Goal: Find specific page/section: Find specific page/section

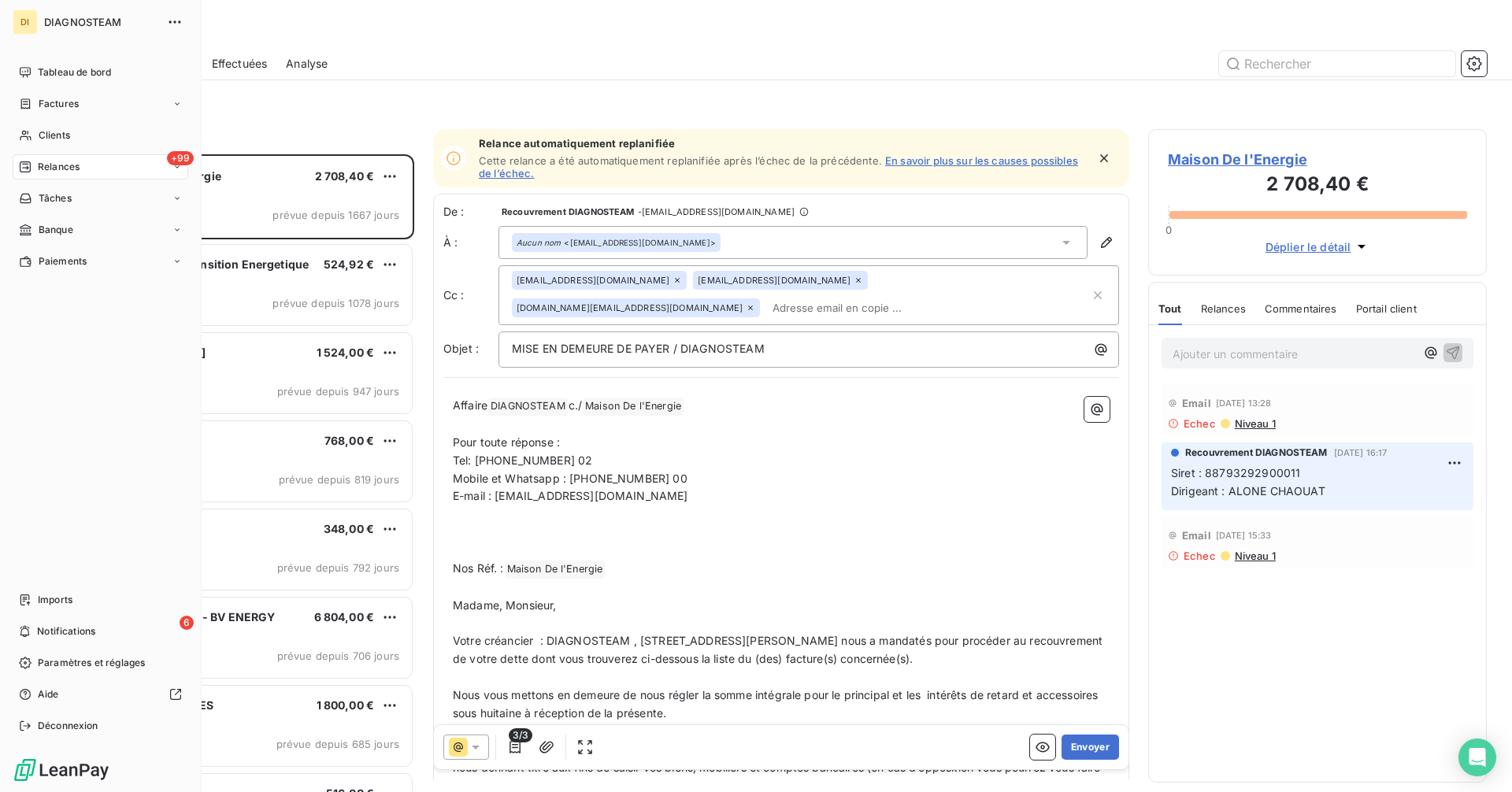
scroll to position [626, 327]
click at [58, 137] on span "Clients" at bounding box center [54, 136] width 31 height 14
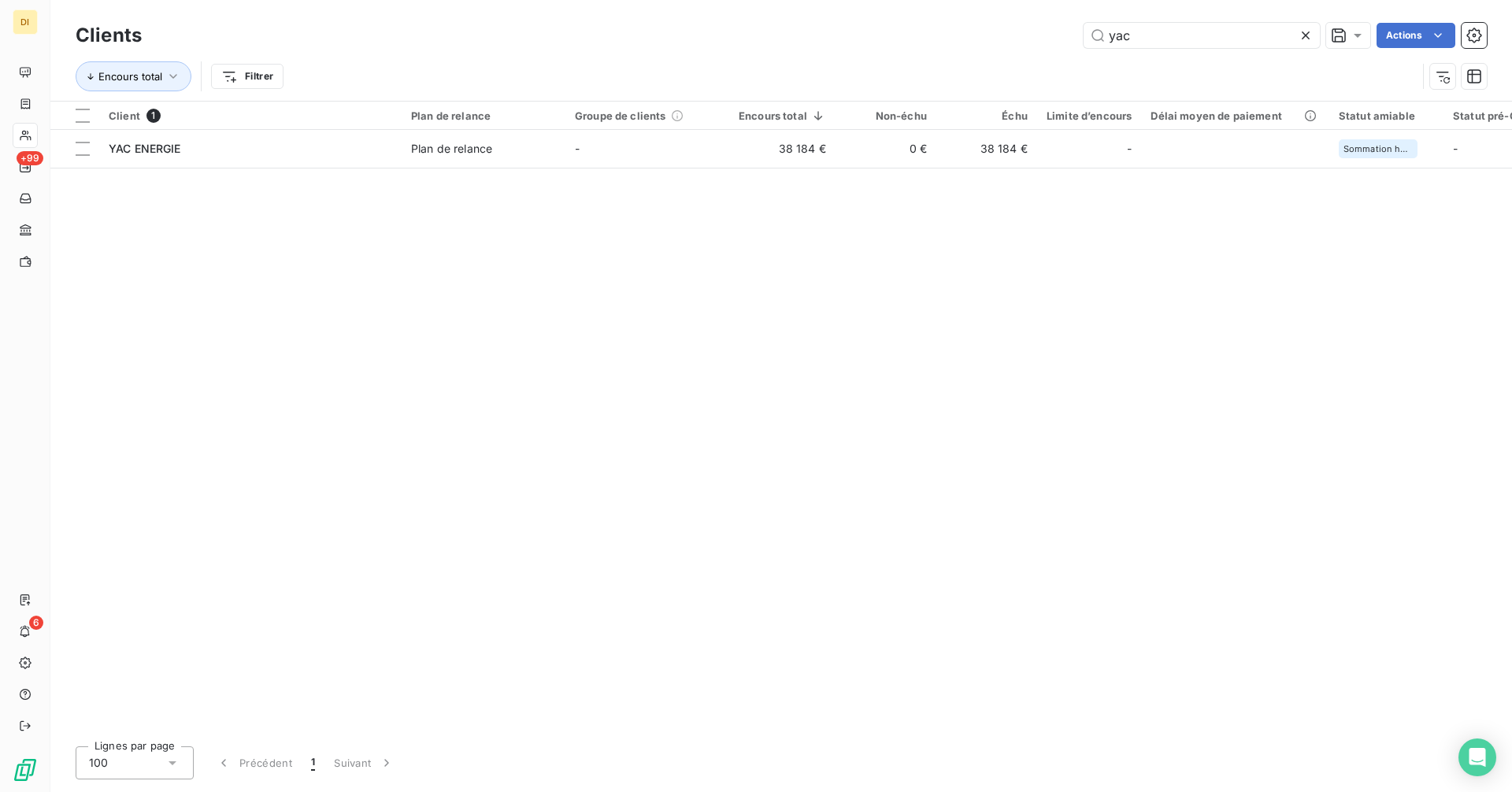
drag, startPoint x: 1193, startPoint y: 34, endPoint x: 1029, endPoint y: 38, distance: 164.0
click at [1029, 38] on div "yac Actions" at bounding box center [823, 36] width 1326 height 26
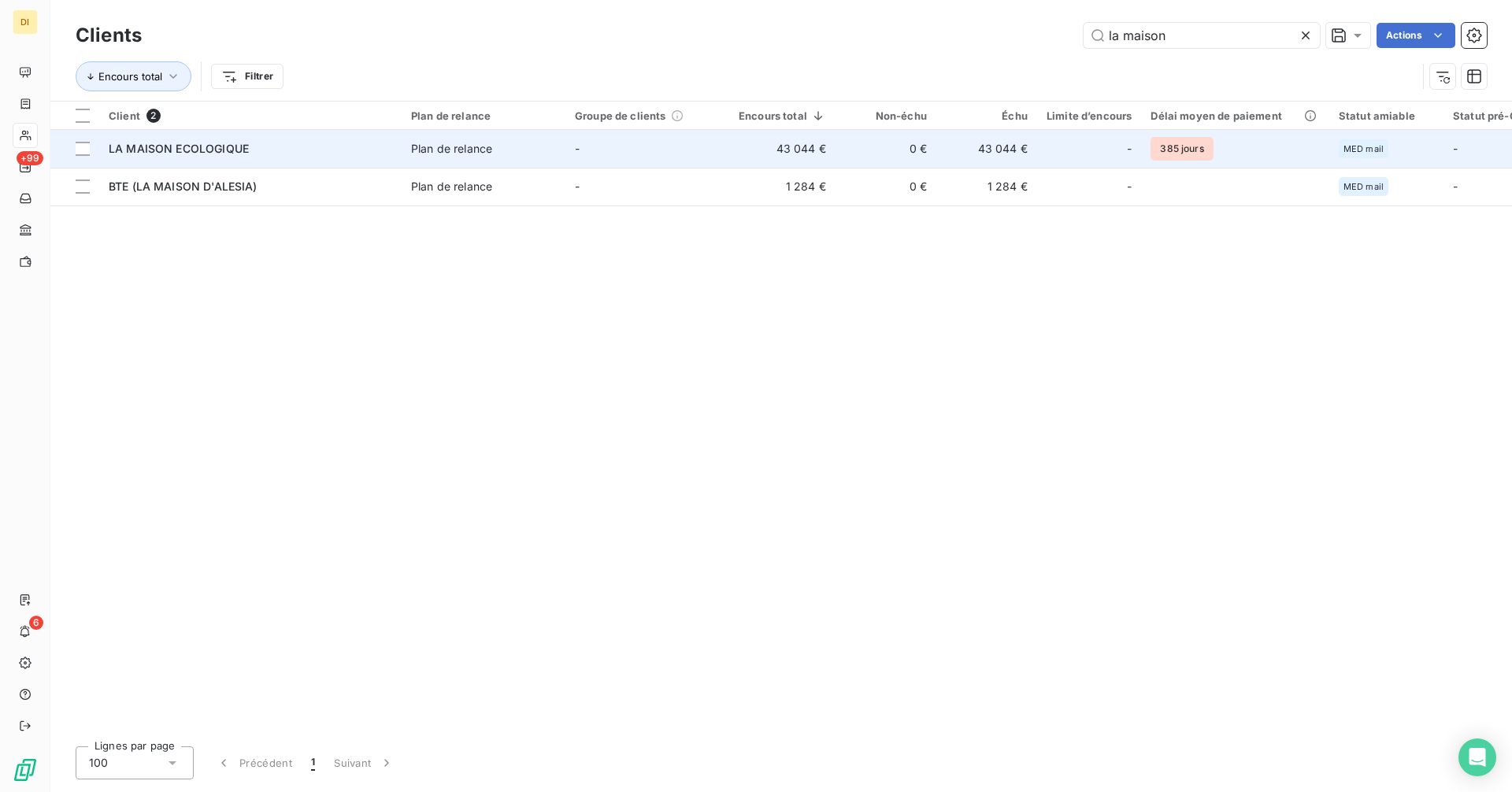
type input "la maison"
click at [739, 151] on td "43 044 €" at bounding box center [782, 148] width 106 height 38
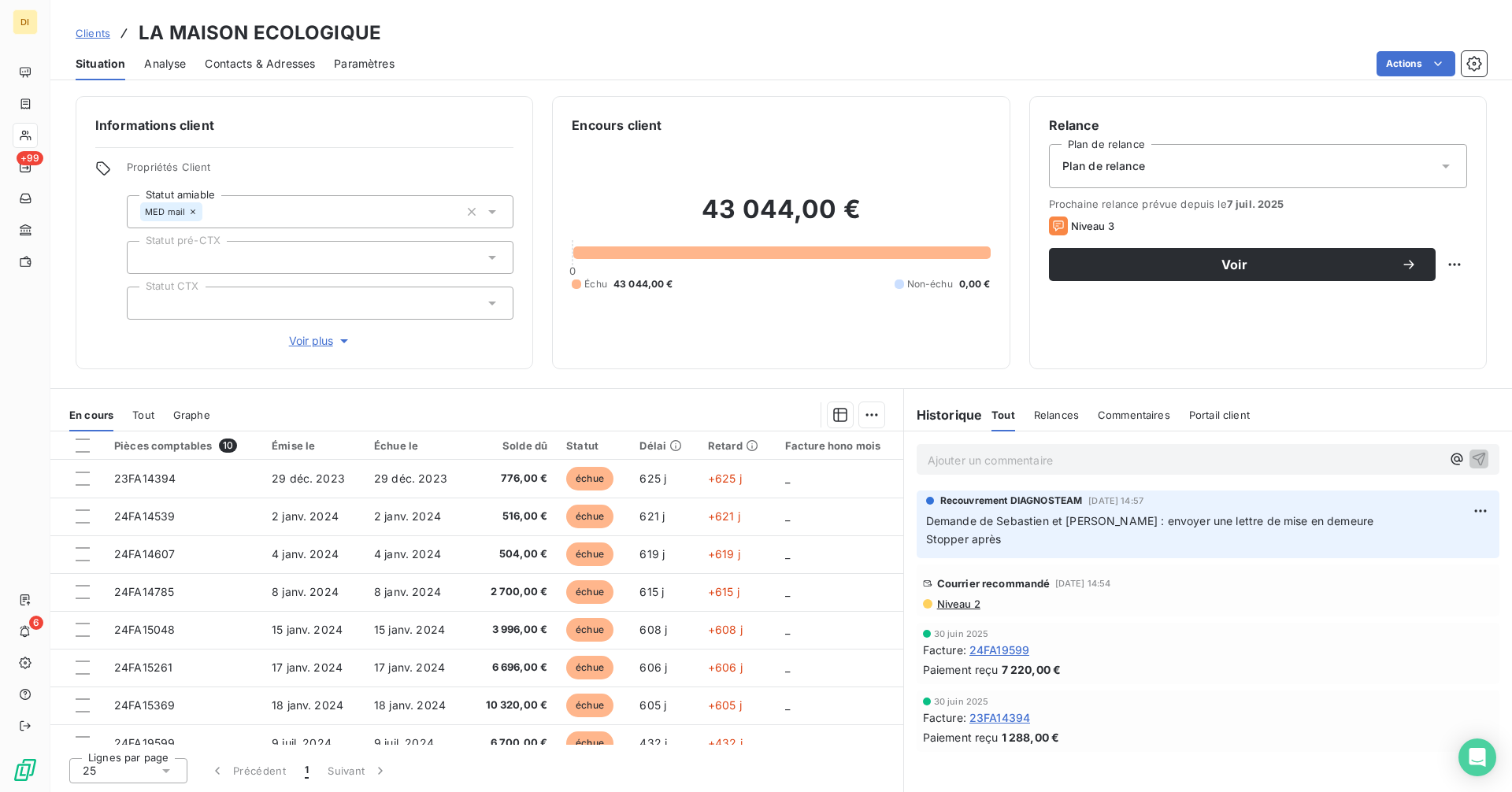
click at [1096, 462] on p "Ajouter un commentaire ﻿" at bounding box center [1184, 460] width 514 height 20
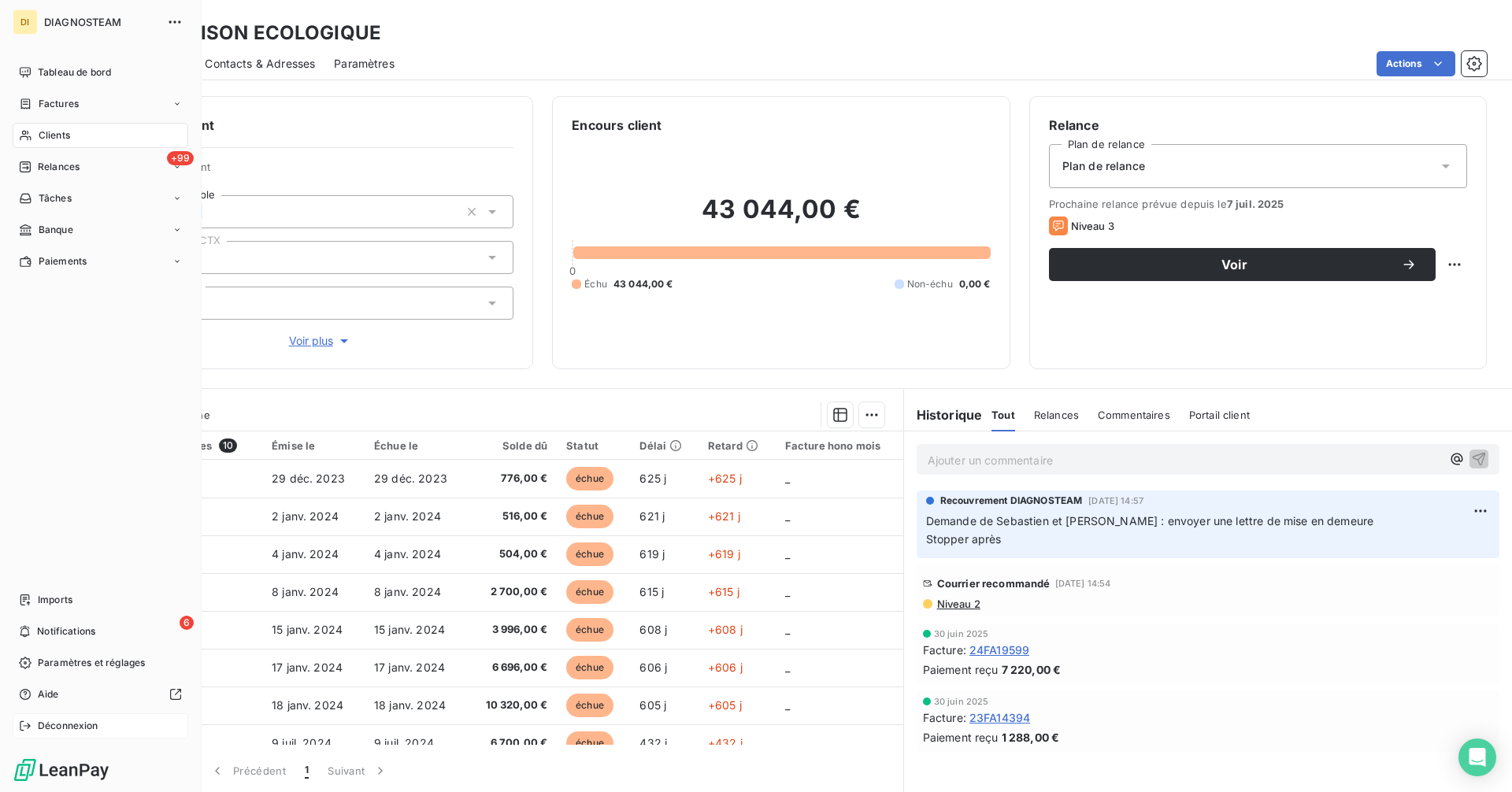
click at [60, 727] on span "Déconnexion" at bounding box center [68, 726] width 61 height 14
